Goal: Task Accomplishment & Management: Manage account settings

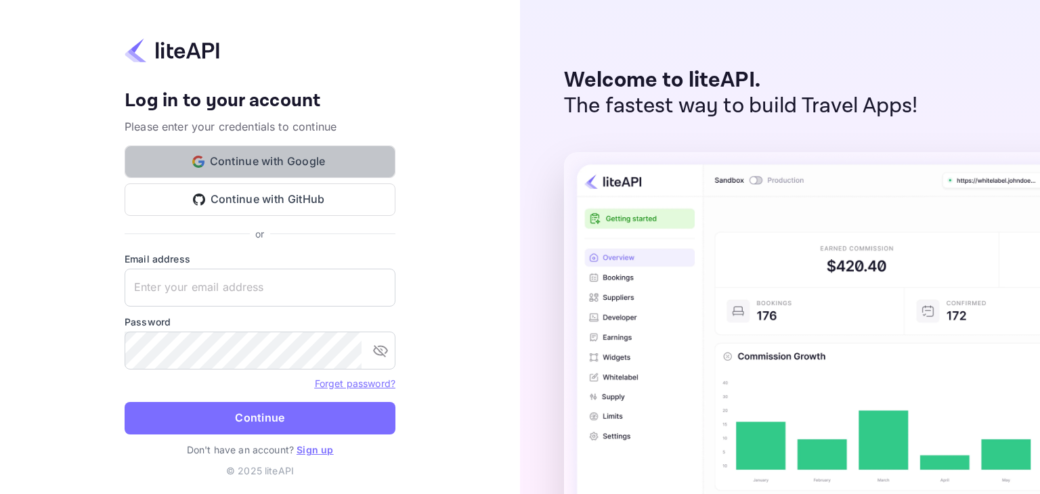
click at [271, 160] on button "Continue with Google" at bounding box center [260, 162] width 271 height 33
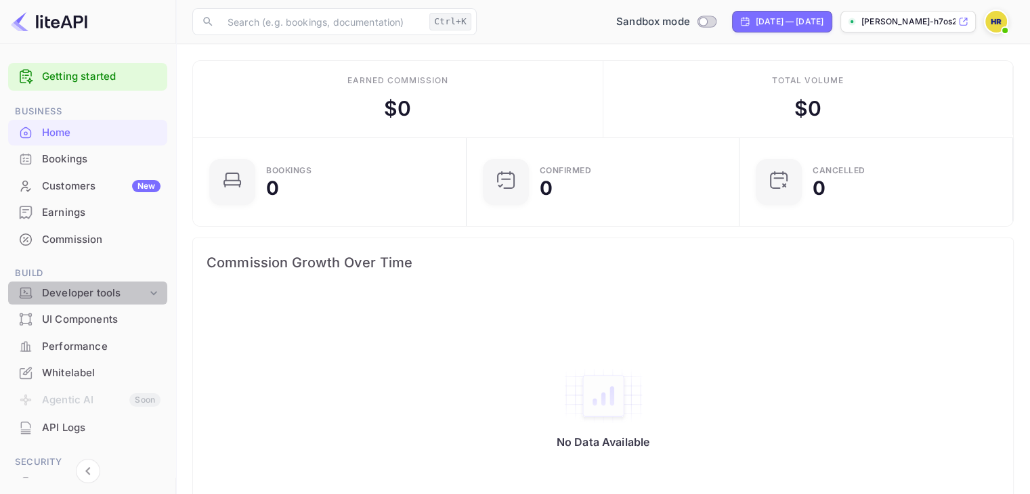
click at [100, 295] on div "Developer tools" at bounding box center [94, 294] width 105 height 16
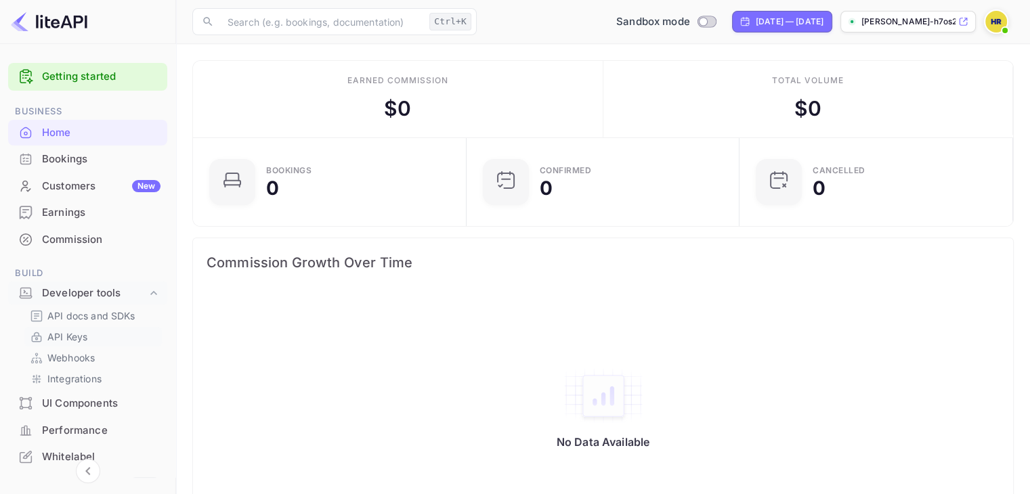
click at [98, 333] on link "API Keys" at bounding box center [93, 337] width 127 height 14
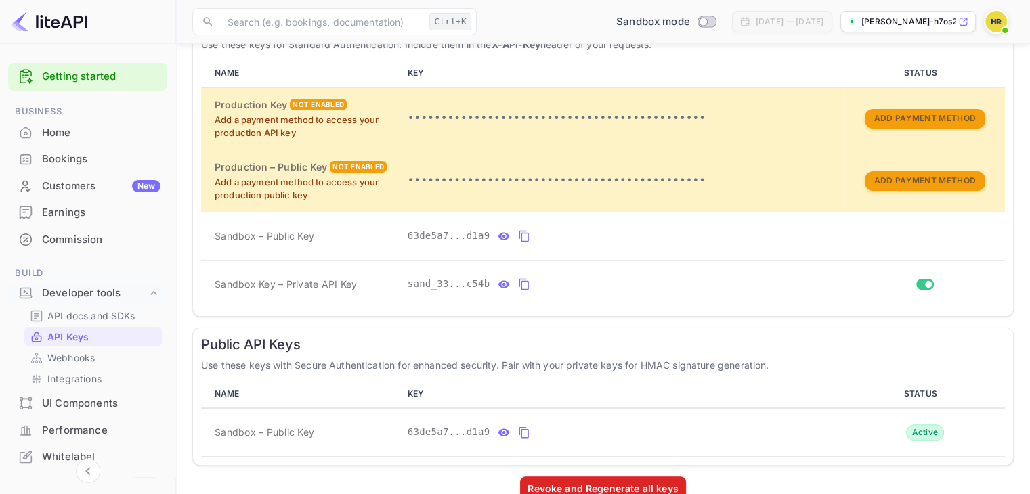
scroll to position [284, 0]
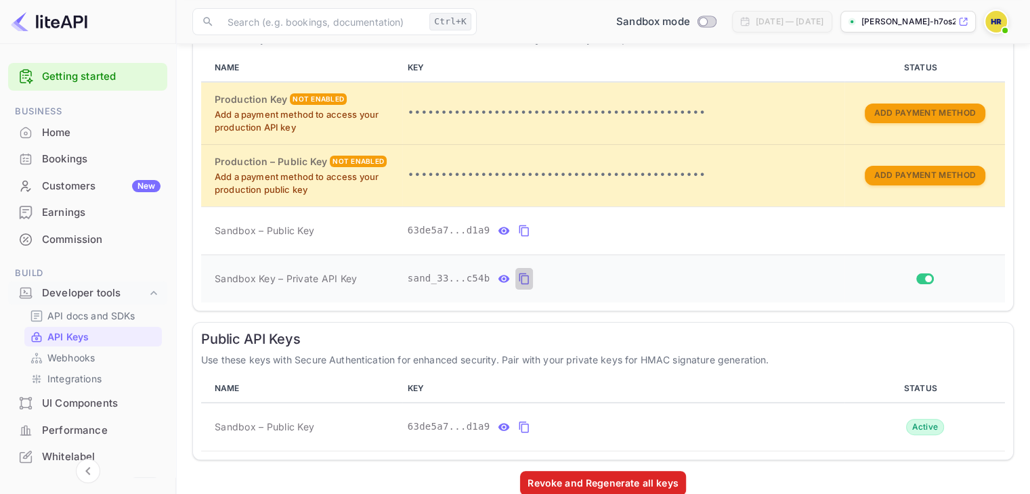
click at [519, 280] on icon "private api keys table" at bounding box center [523, 280] width 9 height 12
click at [97, 314] on p "API docs and SDKs" at bounding box center [91, 316] width 88 height 14
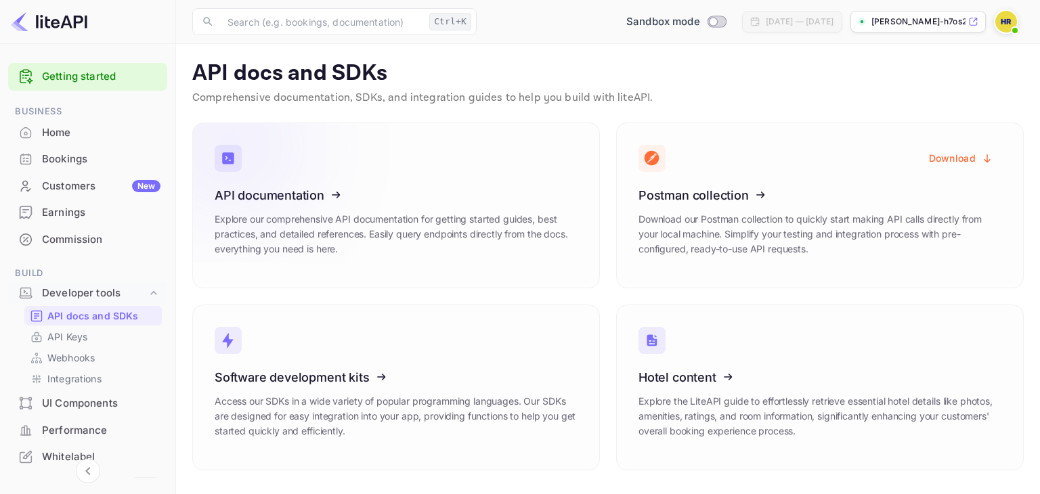
click at [271, 191] on icon at bounding box center [298, 193] width 211 height 140
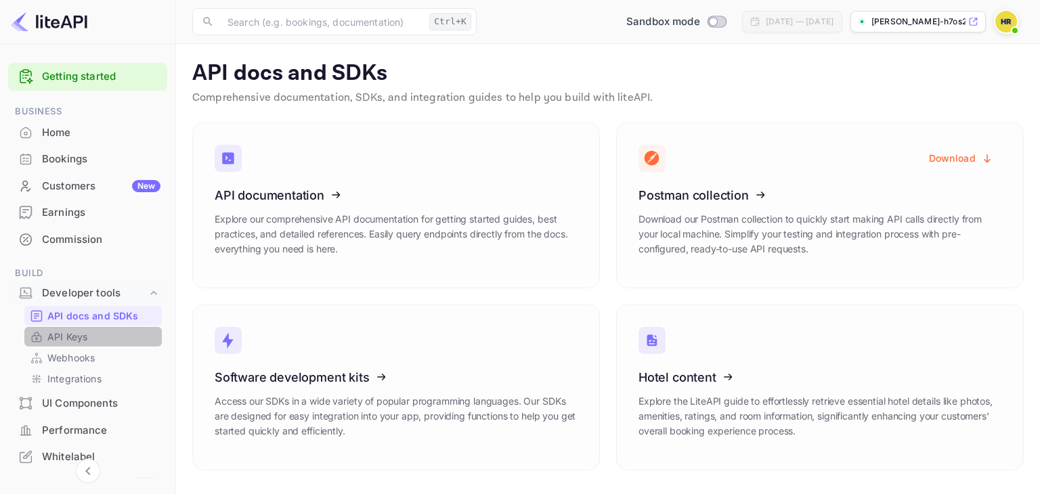
click at [111, 335] on link "API Keys" at bounding box center [93, 337] width 127 height 14
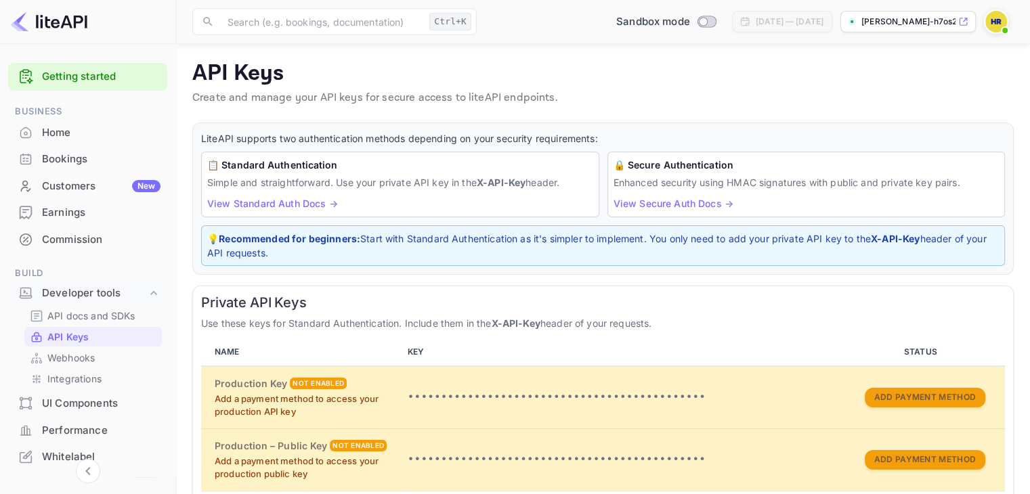
scroll to position [305, 0]
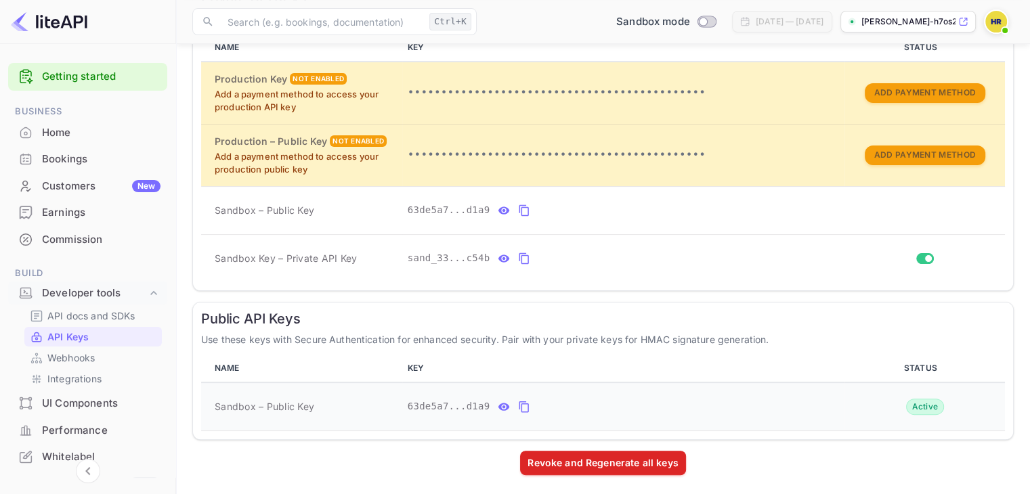
click at [518, 404] on icon "public api keys table" at bounding box center [524, 407] width 12 height 16
click at [525, 260] on button "private api keys table" at bounding box center [524, 259] width 18 height 22
